Goal: Task Accomplishment & Management: Use online tool/utility

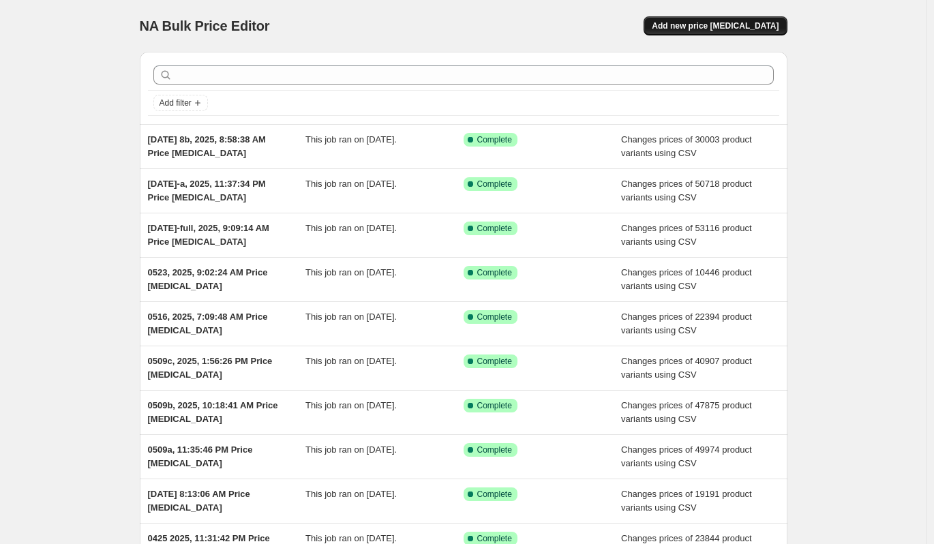
click at [724, 23] on span "Add new price [MEDICAL_DATA]" at bounding box center [715, 25] width 127 height 11
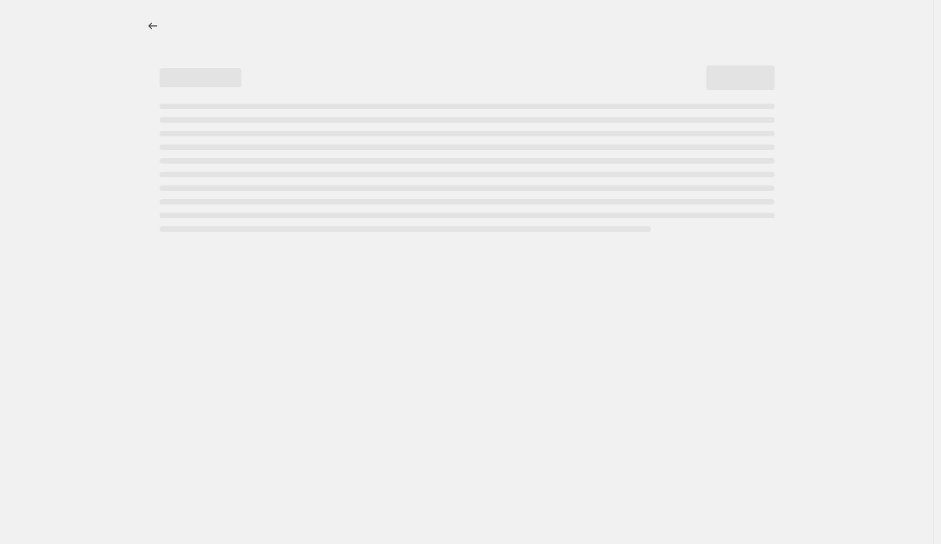
select select "percentage"
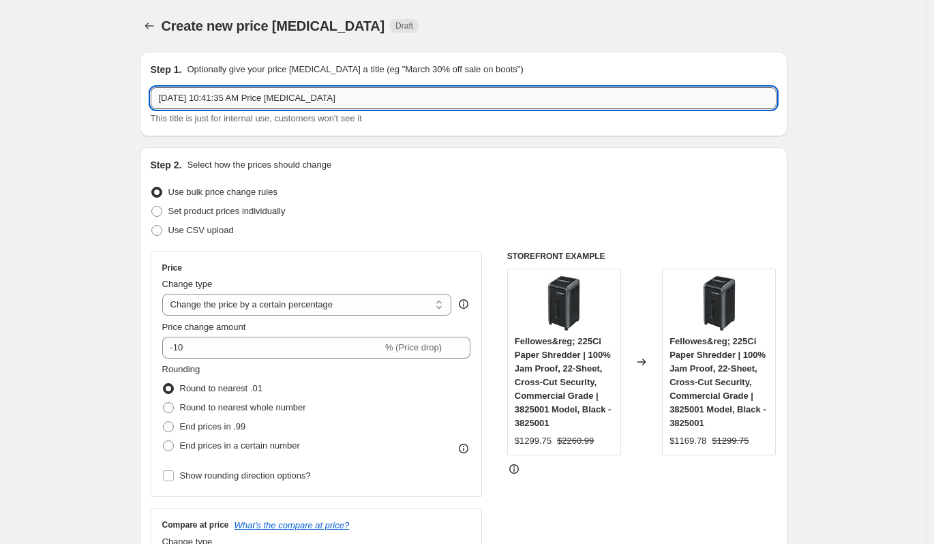
click at [304, 99] on input "Sep 12, 2025, 10:41:35 AM Price change job" at bounding box center [464, 98] width 626 height 22
type input "7-08"
click at [195, 226] on span "Use CSV upload" at bounding box center [200, 230] width 65 height 10
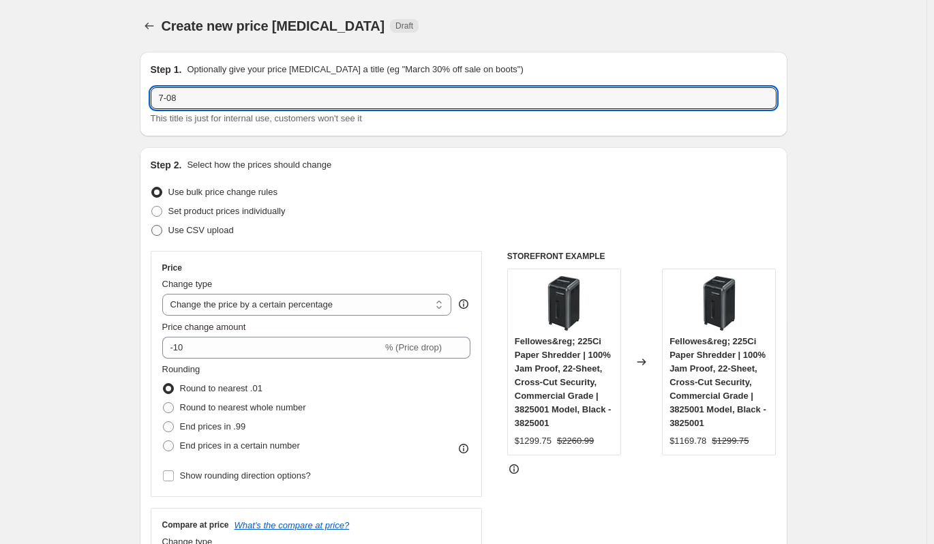
click at [152, 226] on input "Use CSV upload" at bounding box center [151, 225] width 1 height 1
radio input "true"
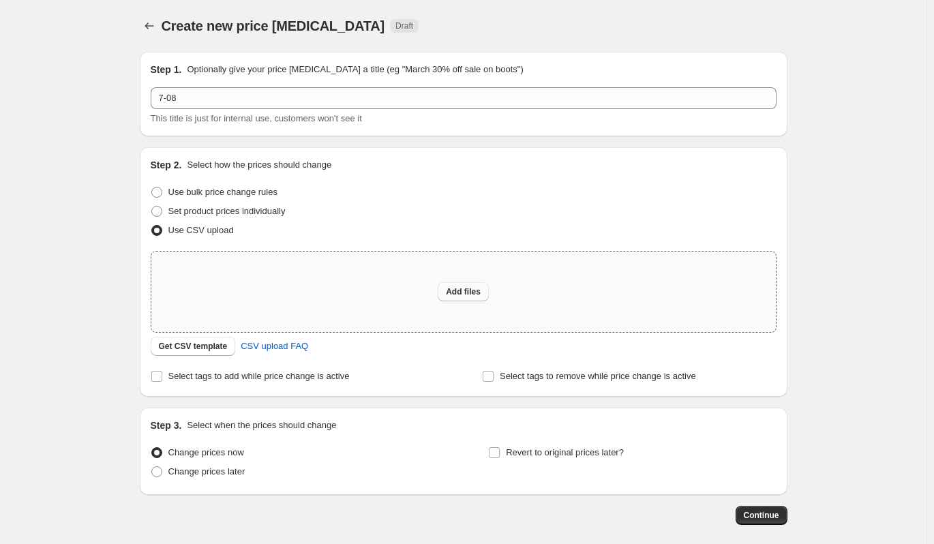
click at [466, 293] on span "Add files" at bounding box center [463, 291] width 35 height 11
type input "C:\fakepath\Price00.csv"
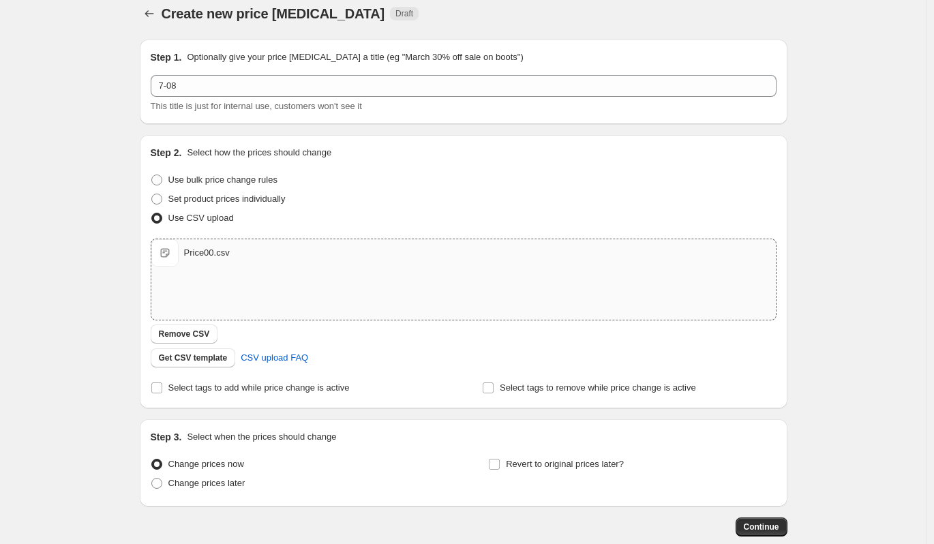
scroll to position [88, 0]
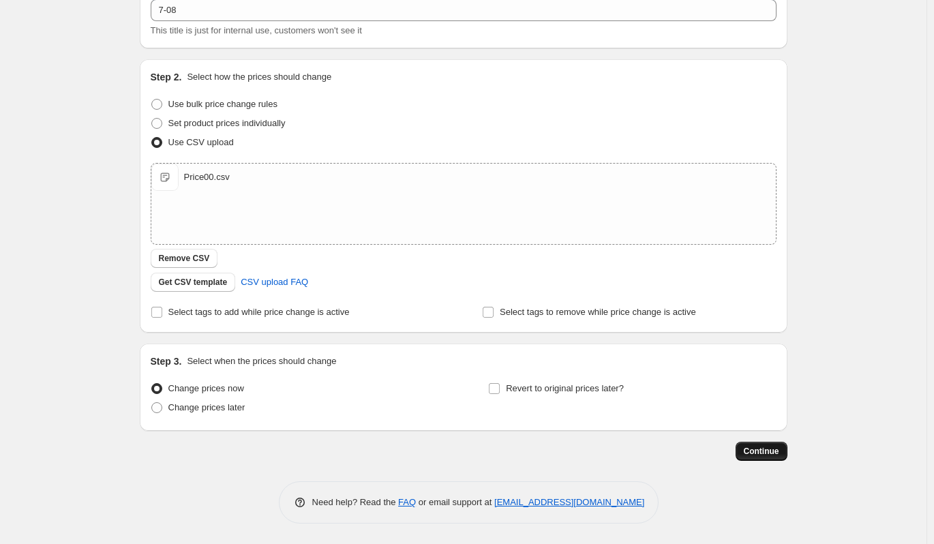
click at [761, 449] on span "Continue" at bounding box center [761, 451] width 35 height 11
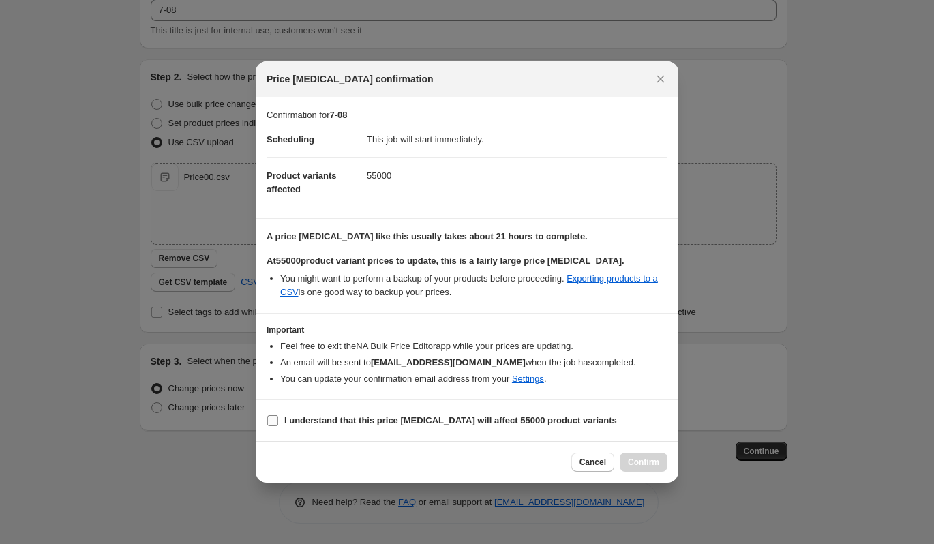
click at [584, 420] on b "I understand that this price change job will affect 55000 product variants" at bounding box center [450, 420] width 333 height 10
click at [278, 420] on input "I understand that this price change job will affect 55000 product variants" at bounding box center [272, 420] width 11 height 11
checkbox input "true"
click at [640, 459] on span "Confirm" at bounding box center [643, 462] width 31 height 11
